Goal: Task Accomplishment & Management: Use online tool/utility

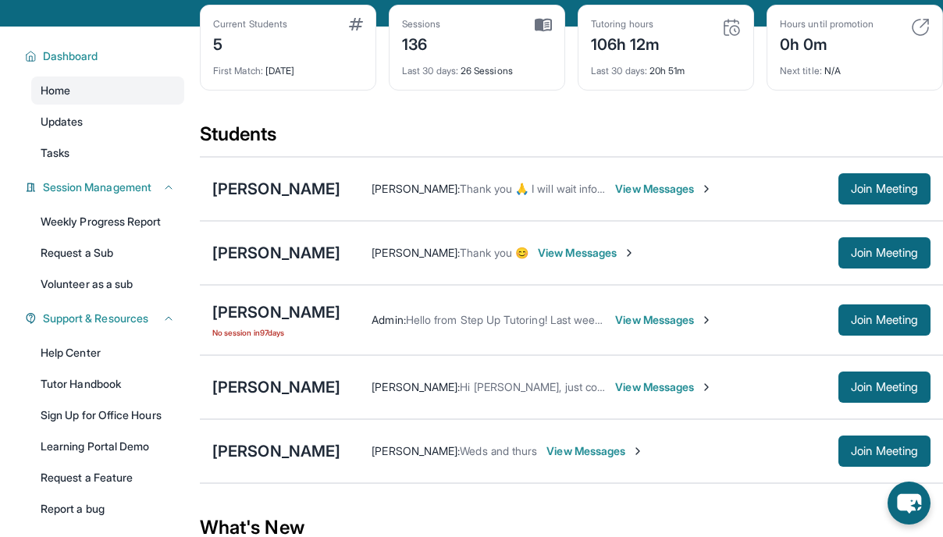
scroll to position [80, 0]
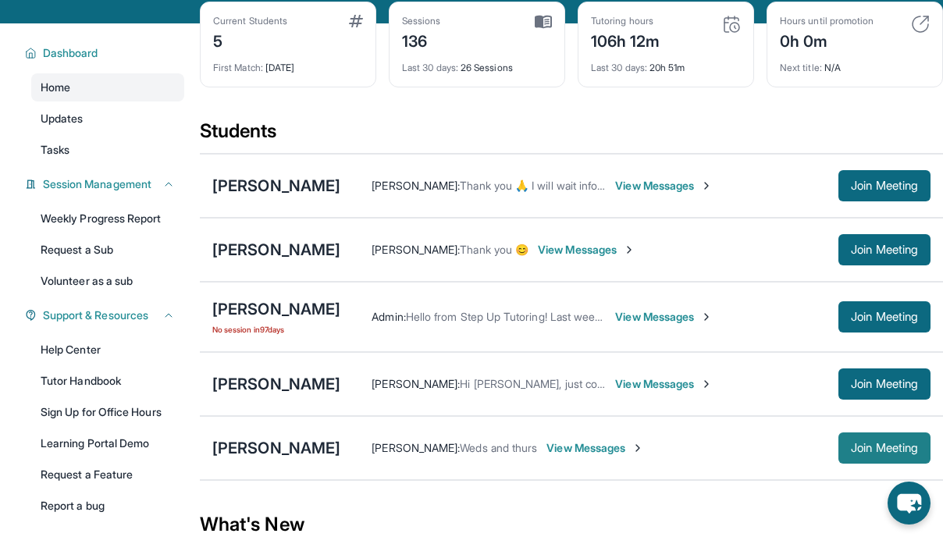
click at [851, 453] on span "Join Meeting" at bounding box center [884, 448] width 67 height 9
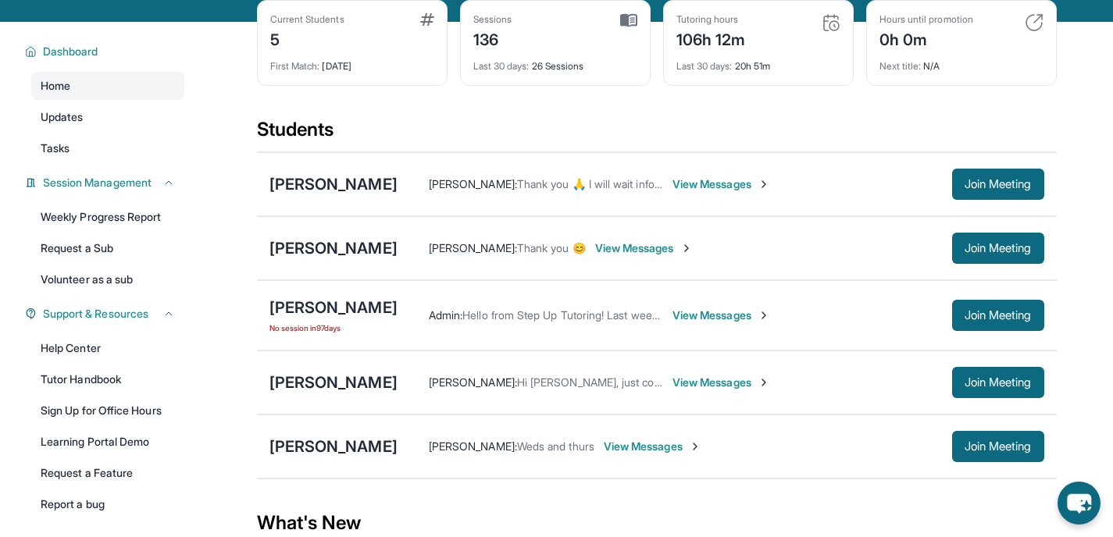
scroll to position [177, 0]
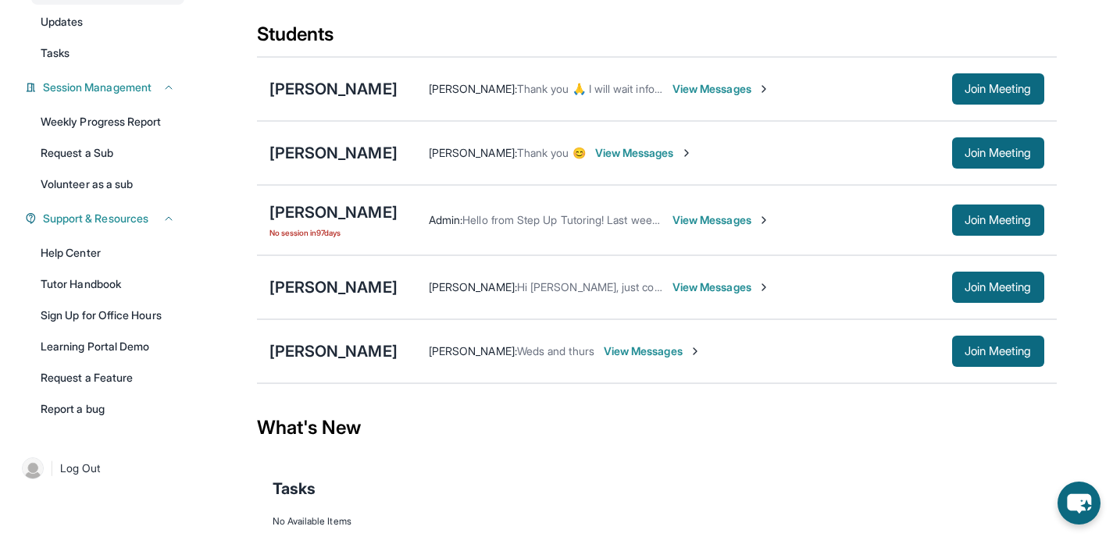
click at [997, 383] on div "[PERSON_NAME] [PERSON_NAME] : Weds and thurs View Messages Join Meeting" at bounding box center [657, 351] width 800 height 64
click at [993, 356] on span "Join Meeting" at bounding box center [998, 351] width 67 height 9
